Goal: Task Accomplishment & Management: Complete application form

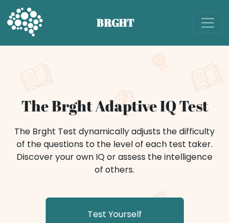
click at [180, 61] on div "The Brght Adaptive IQ Test The Brght Test dynamically adjusts the difficulty of…" at bounding box center [114, 175] width 229 height 258
click at [202, 21] on span "Toggle navigation" at bounding box center [208, 23] width 16 height 16
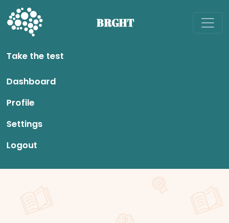
click at [26, 78] on link "Dashboard" at bounding box center [114, 81] width 216 height 21
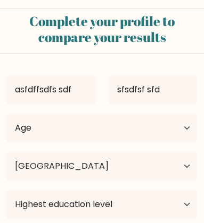
select select "VN"
